Goal: Task Accomplishment & Management: Use online tool/utility

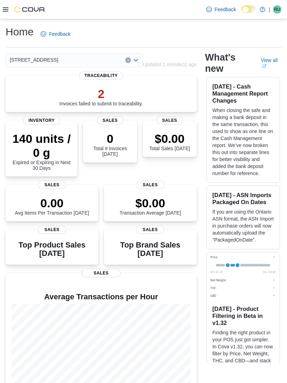
click at [9, 7] on div at bounding box center [24, 9] width 43 height 7
click at [12, 11] on div at bounding box center [24, 9] width 43 height 7
click at [5, 12] on icon at bounding box center [6, 9] width 6 height 4
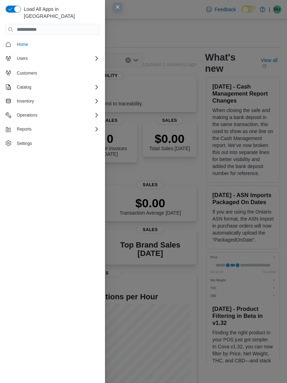
click at [39, 125] on div "Reports" at bounding box center [56, 129] width 85 height 8
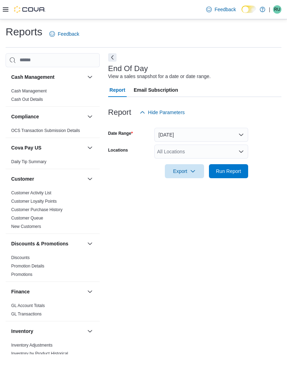
scroll to position [16, 0]
click at [235, 128] on button "[DATE]" at bounding box center [201, 135] width 94 height 14
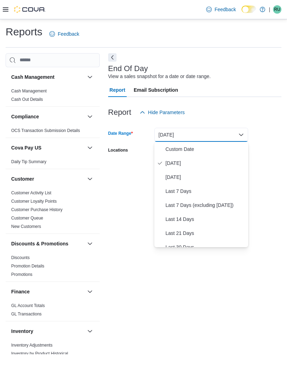
click at [193, 173] on span "[DATE]" at bounding box center [205, 177] width 80 height 8
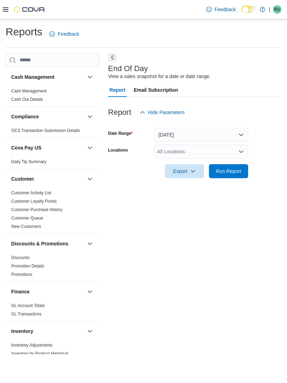
click at [232, 168] on span "Run Report" at bounding box center [228, 171] width 25 height 7
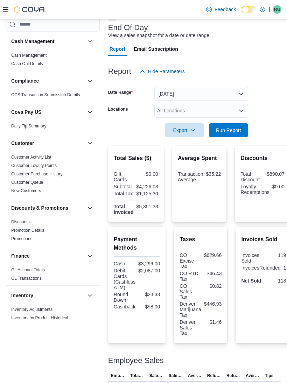
scroll to position [41, 0]
click at [247, 114] on div "All Locations" at bounding box center [201, 110] width 94 height 14
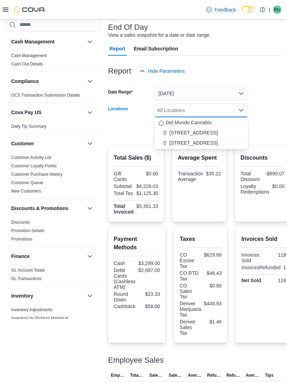
click at [242, 112] on icon "Close list of options" at bounding box center [241, 110] width 6 height 6
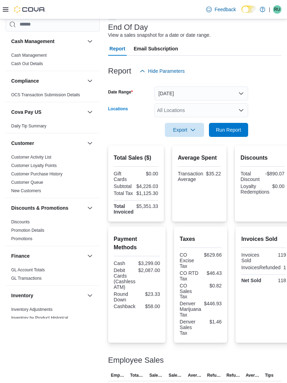
click at [241, 108] on icon "Open list of options" at bounding box center [241, 110] width 6 height 6
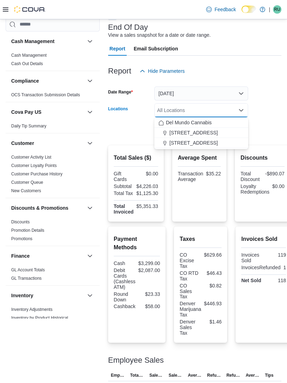
scroll to position [41, 0]
click at [200, 132] on span "[STREET_ADDRESS]" at bounding box center [193, 132] width 48 height 7
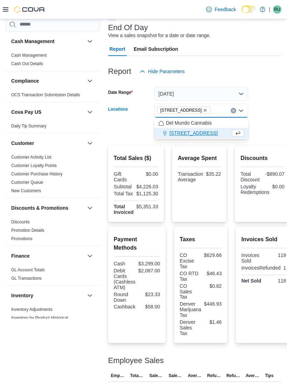
click at [275, 121] on div at bounding box center [194, 121] width 173 height 6
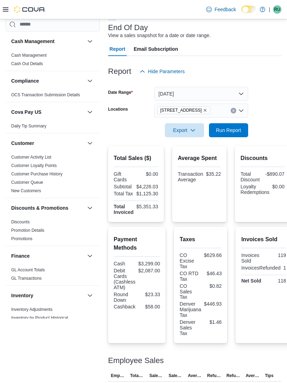
scroll to position [41, 0]
click at [235, 129] on span "Run Report" at bounding box center [228, 129] width 25 height 7
click at [232, 111] on icon "Clear input" at bounding box center [233, 110] width 3 height 3
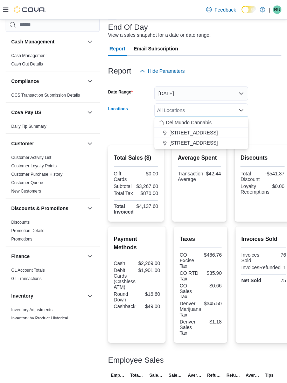
scroll to position [41, 0]
click at [198, 141] on span "[STREET_ADDRESS]" at bounding box center [193, 143] width 48 height 7
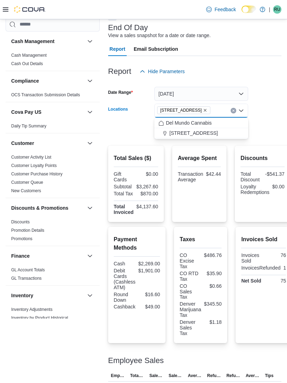
click at [273, 120] on div at bounding box center [194, 121] width 173 height 6
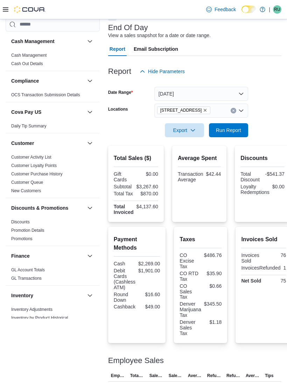
scroll to position [41, 0]
click at [237, 129] on span "Run Report" at bounding box center [228, 129] width 25 height 7
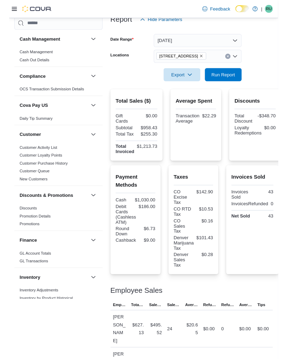
scroll to position [45, 0]
